Goal: Navigation & Orientation: Understand site structure

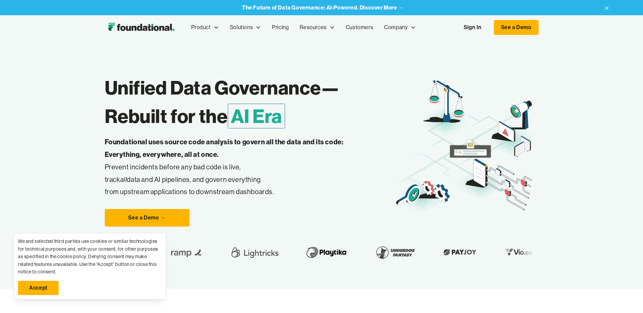
click at [34, 285] on link "Accept" at bounding box center [38, 288] width 41 height 14
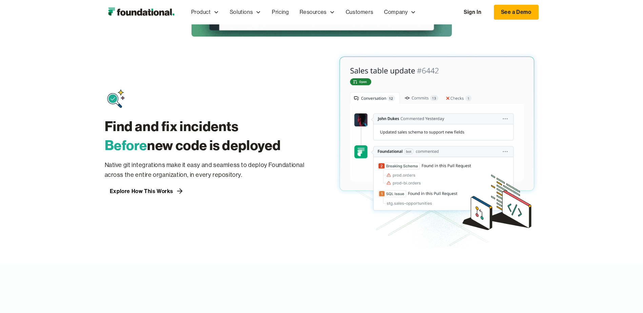
scroll to position [529, 0]
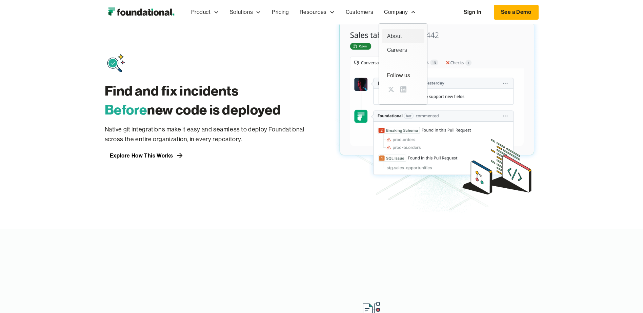
click at [399, 34] on div "About" at bounding box center [403, 36] width 32 height 9
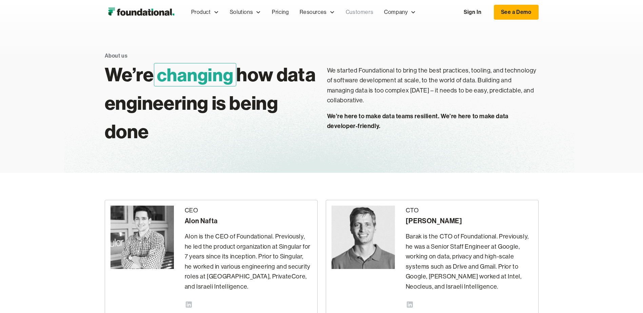
click at [360, 13] on link "Customers" at bounding box center [359, 12] width 38 height 22
